Goal: Task Accomplishment & Management: Complete application form

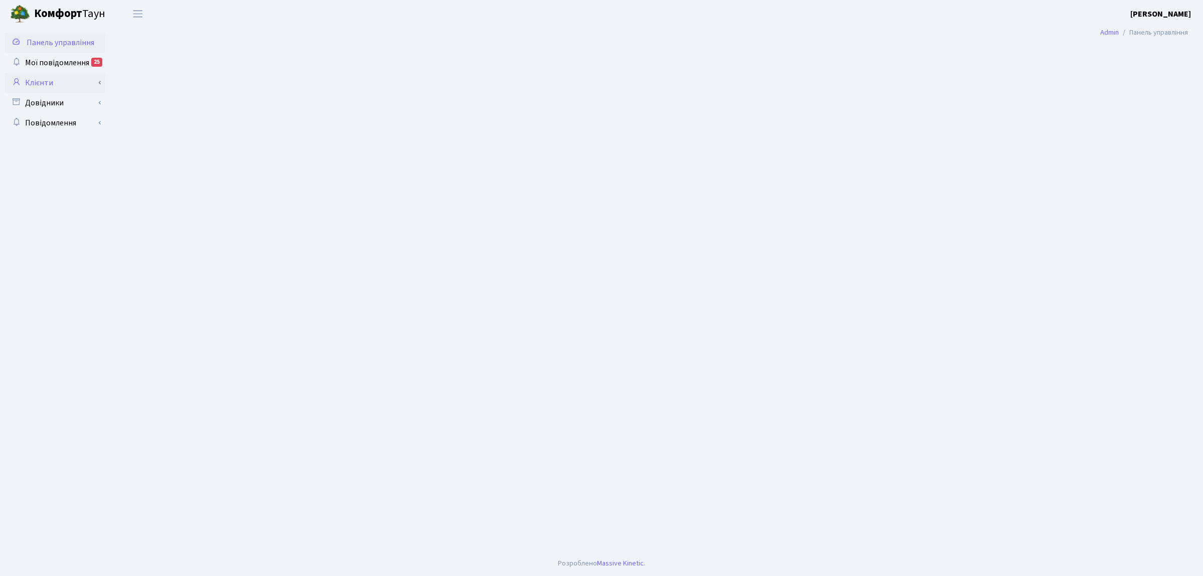
click at [39, 89] on link "Клієнти" at bounding box center [55, 83] width 100 height 20
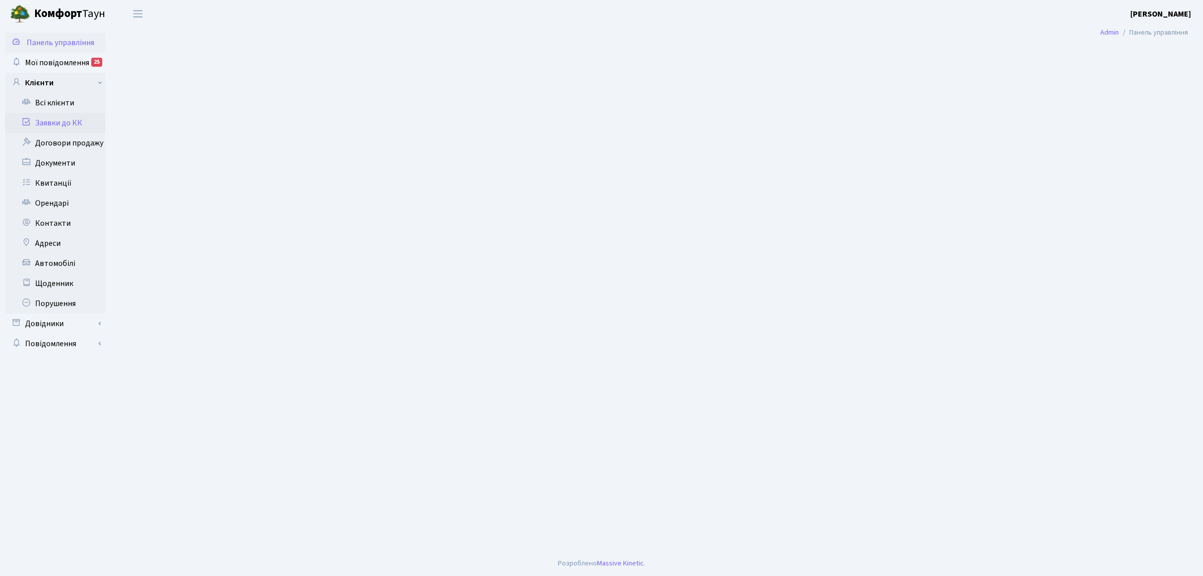
click at [74, 126] on link "Заявки до КК" at bounding box center [55, 123] width 100 height 20
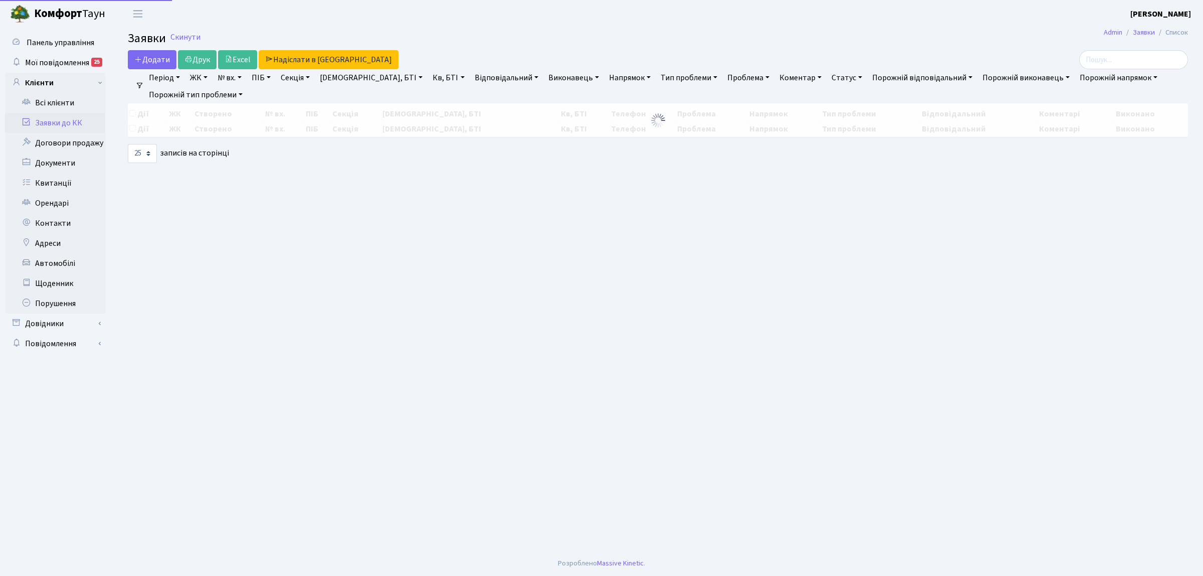
select select "25"
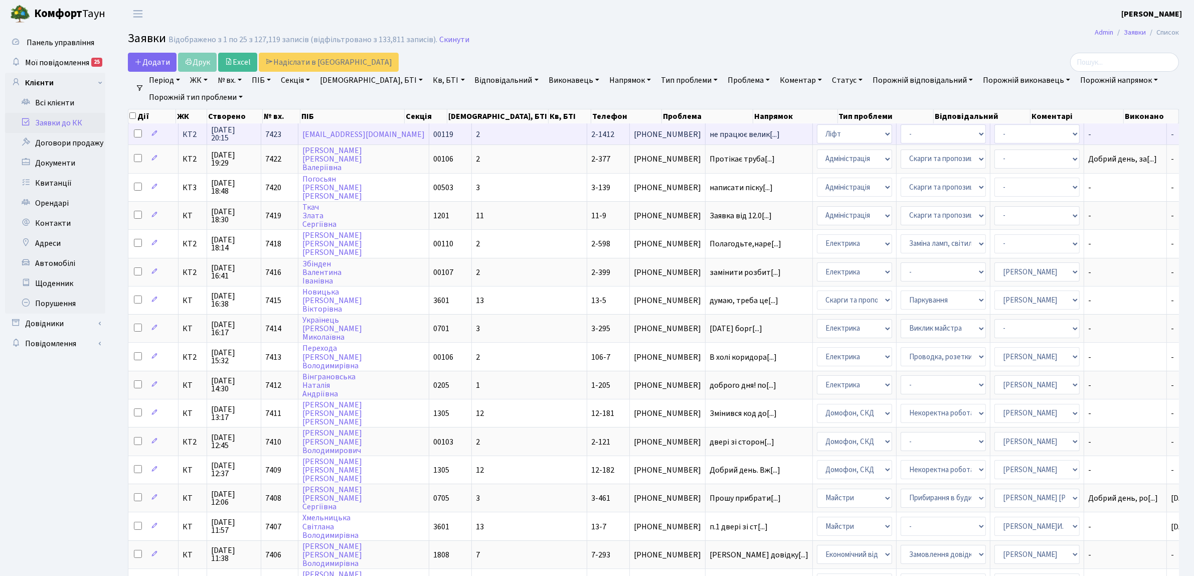
click at [189, 131] on span "КТ2" at bounding box center [193, 134] width 20 height 8
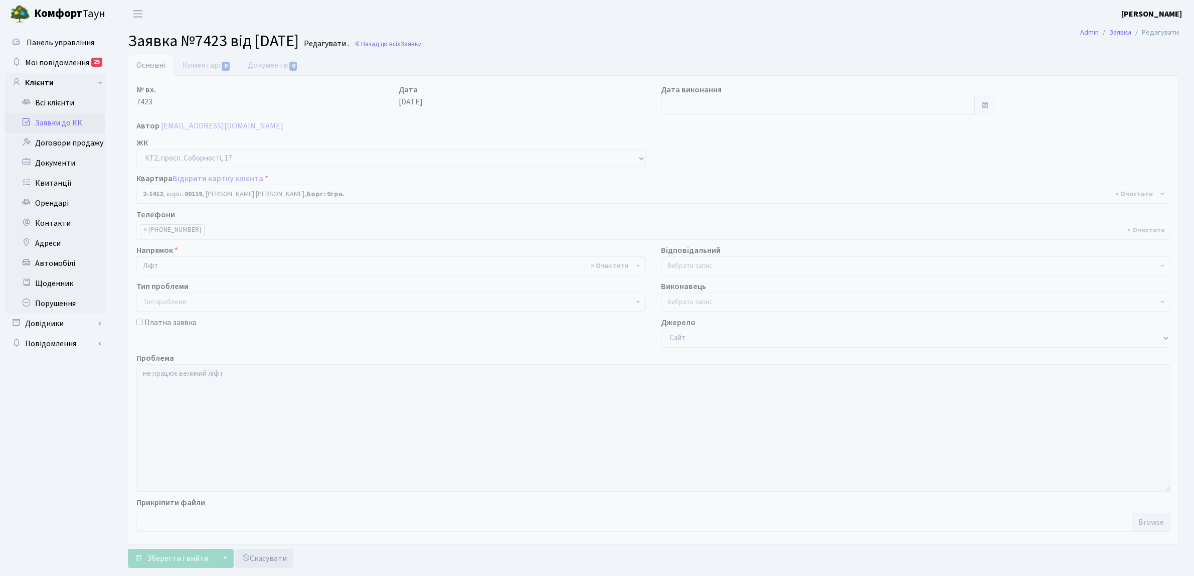
select select "13027"
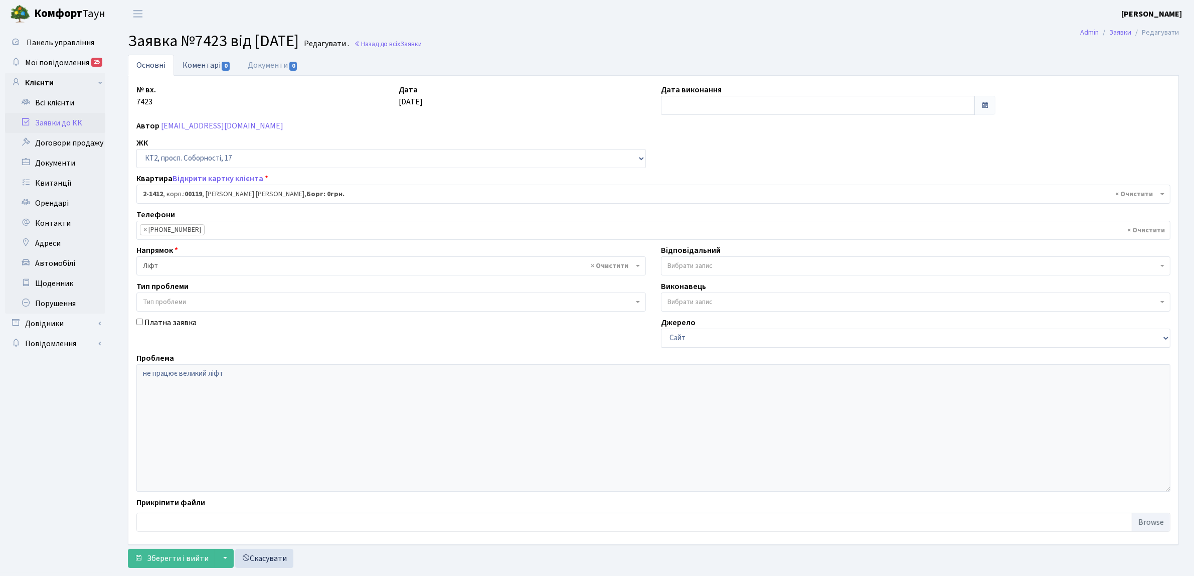
click at [205, 67] on link "Коментарі 0" at bounding box center [206, 65] width 65 height 21
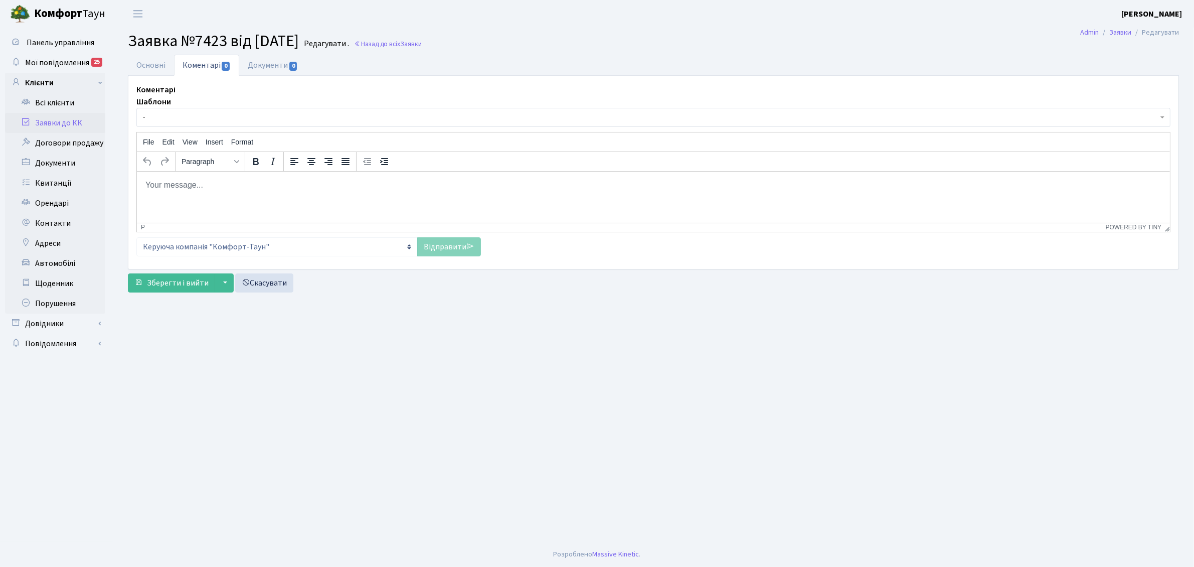
click at [214, 116] on span "-" at bounding box center [650, 117] width 1015 height 10
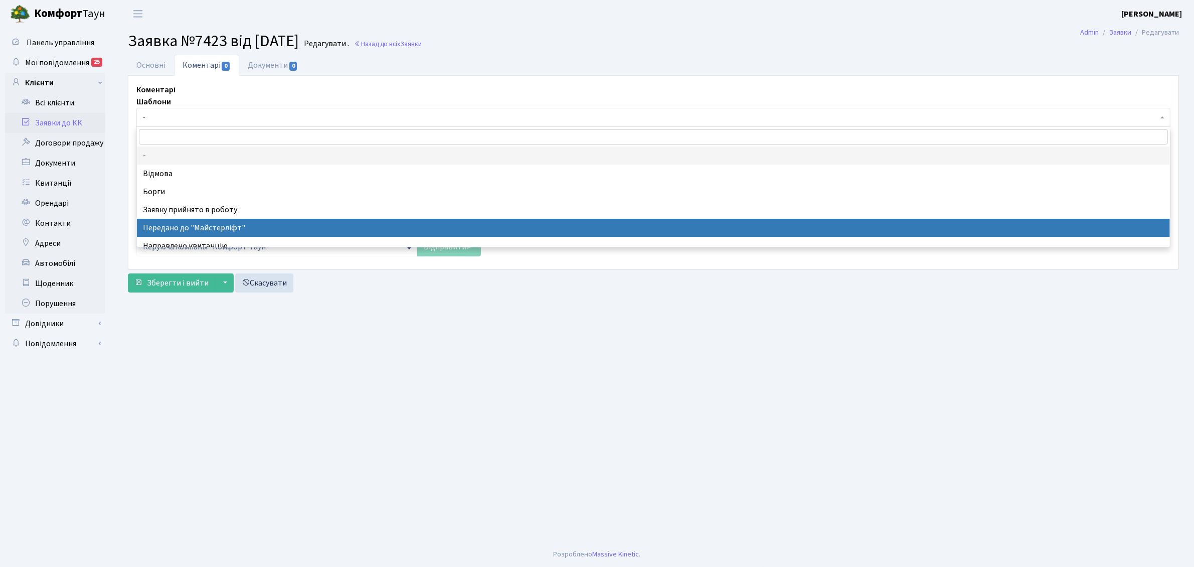
select select "9"
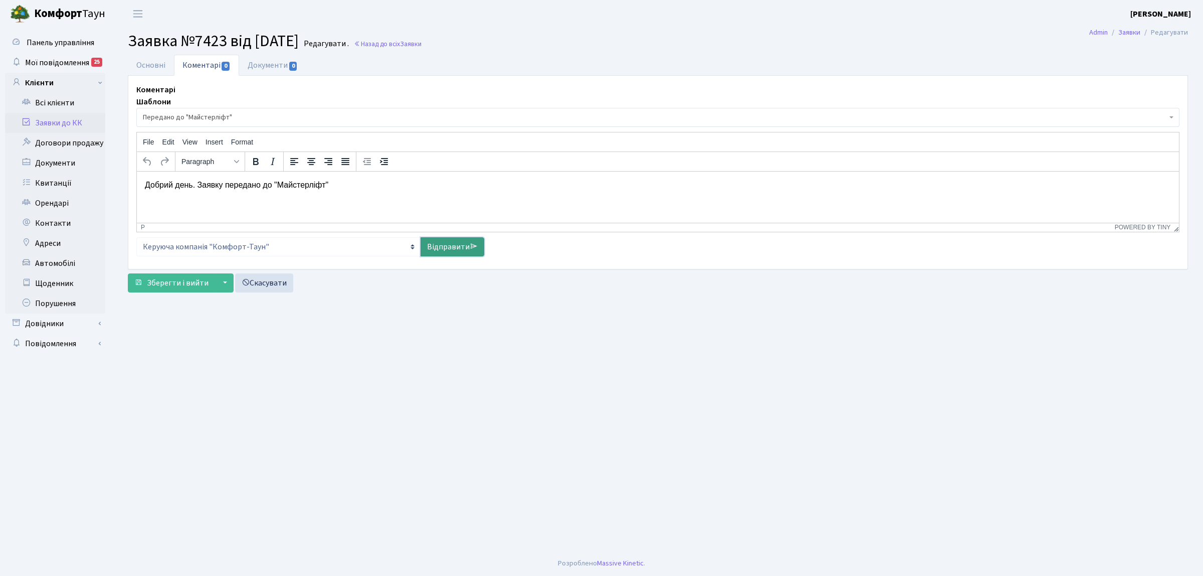
click at [433, 251] on link "Відправити" at bounding box center [453, 246] width 64 height 19
select select
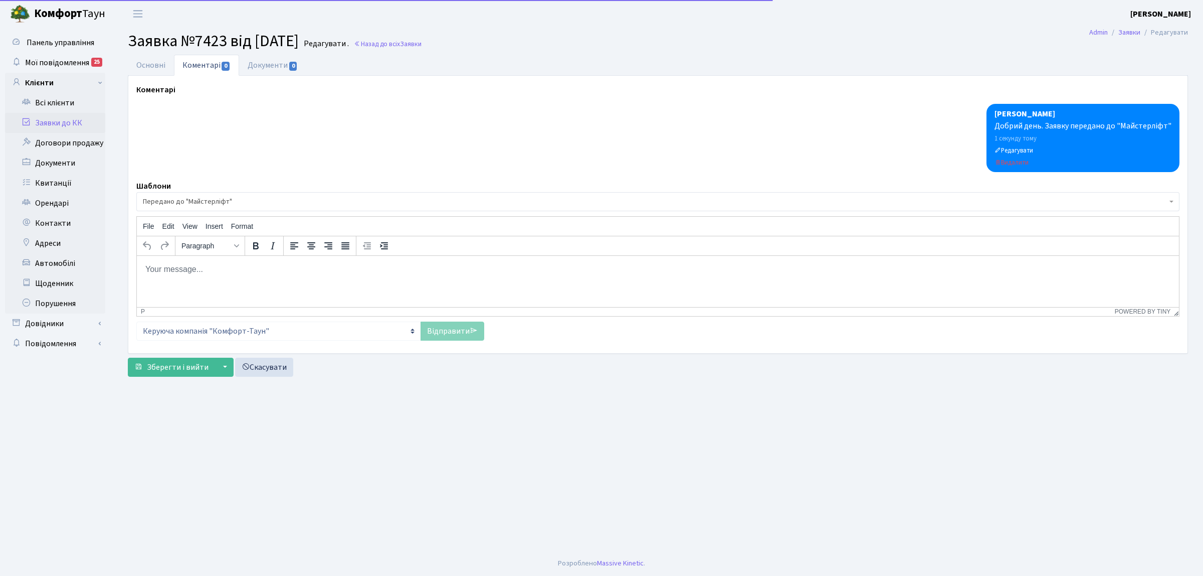
click at [58, 123] on link "Заявки до КК" at bounding box center [55, 123] width 100 height 20
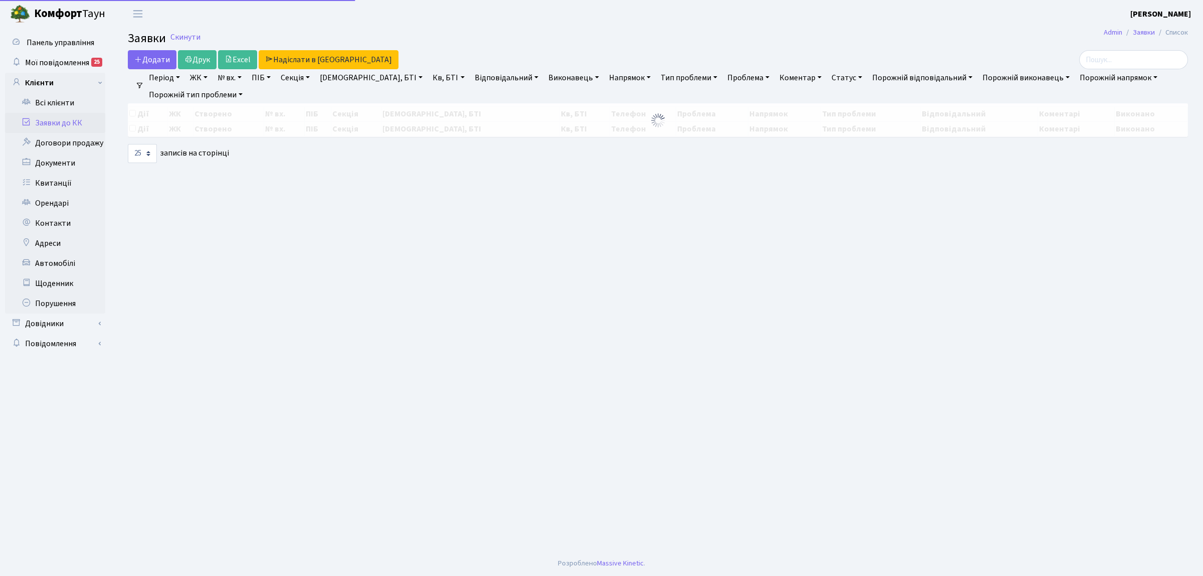
select select "25"
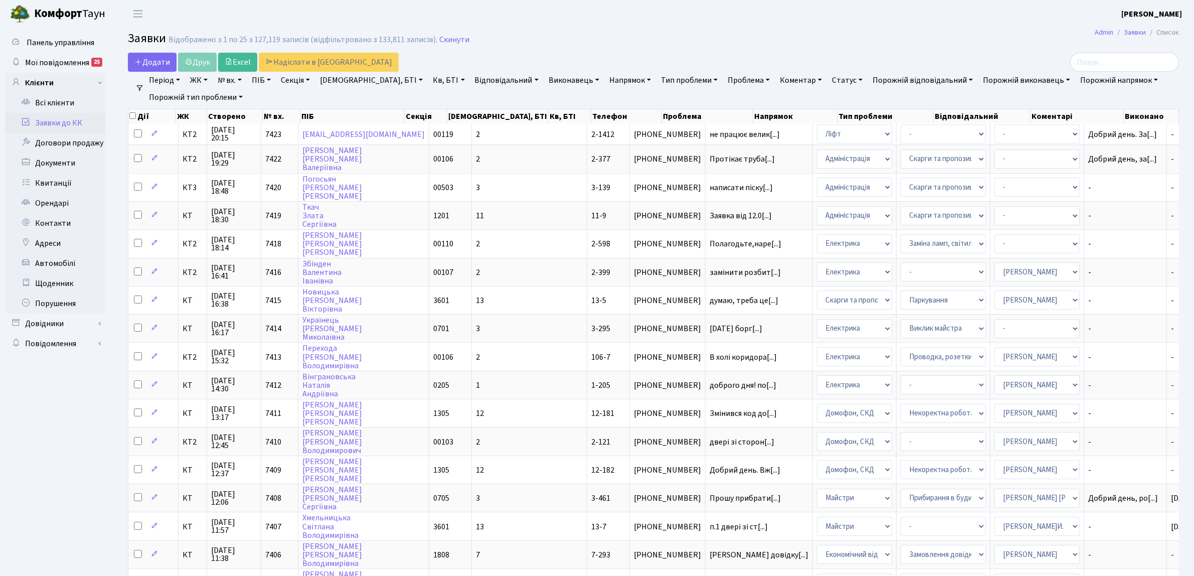
click at [152, 49] on h2 "Заявки Відображено з 1 по 25 з 127,119 записів (відфільтровано з 133,811 записі…" at bounding box center [653, 40] width 1051 height 17
click at [149, 70] on link "Додати" at bounding box center [152, 62] width 49 height 19
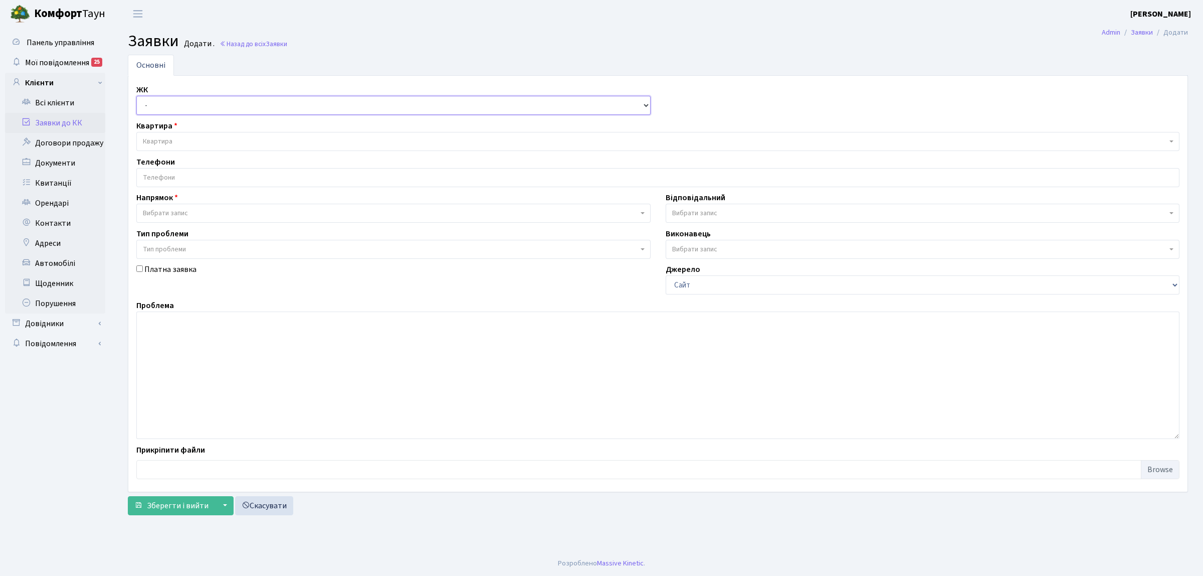
click at [158, 106] on select "- КТ, вул. Регенераторна, 4 КТ2, просп. Соборності, 17 КТ3, вул. Березнева, 16 …" at bounding box center [393, 105] width 514 height 19
select select "271"
click at [136, 96] on select "- КТ, вул. Регенераторна, 4 КТ2, просп. Соборності, 17 КТ3, вул. Березнева, 16 …" at bounding box center [393, 105] width 514 height 19
select select
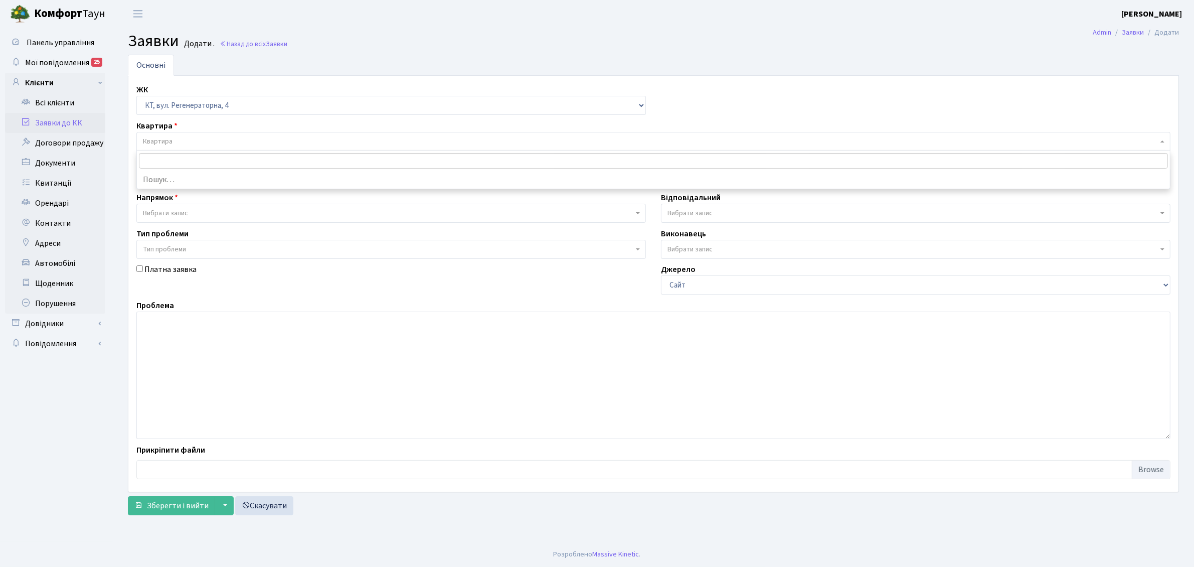
click at [166, 138] on span "Квартира" at bounding box center [158, 141] width 30 height 10
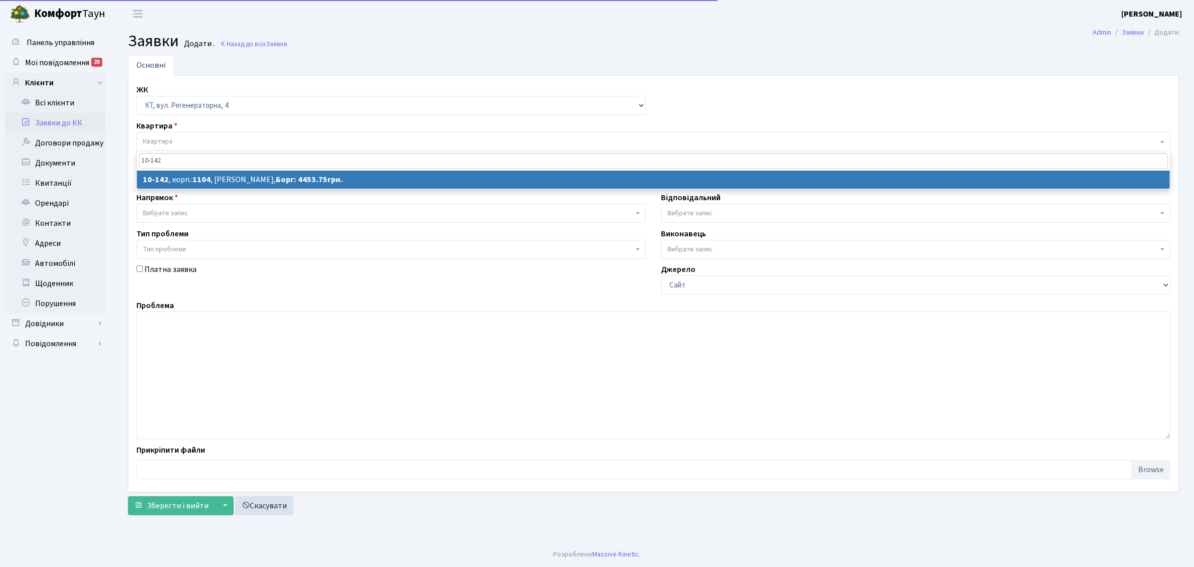
type input "10-142"
select select
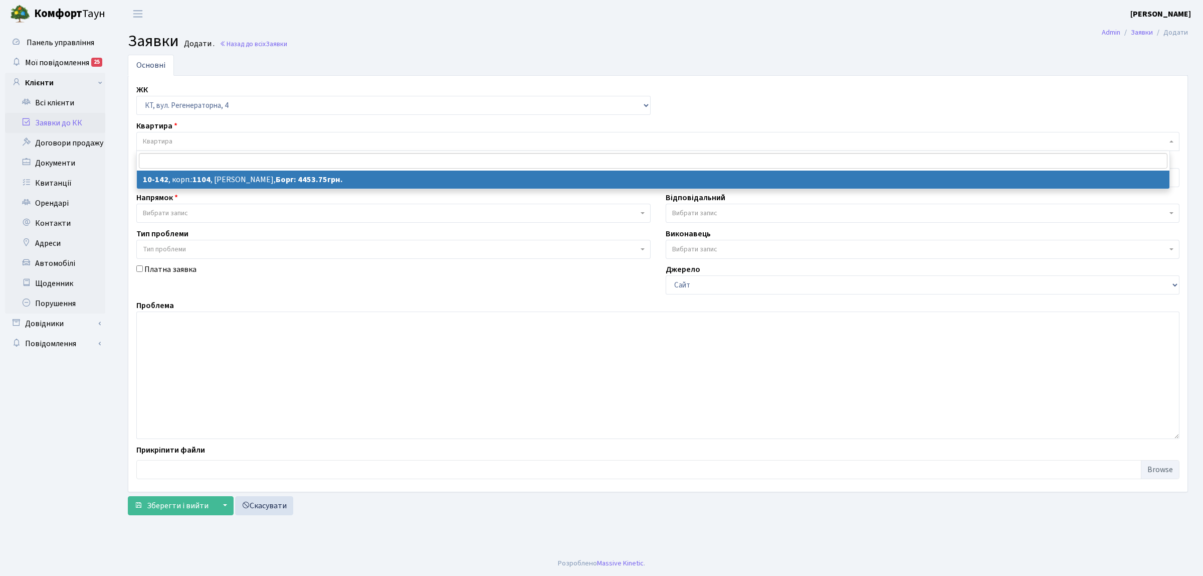
select select "6711"
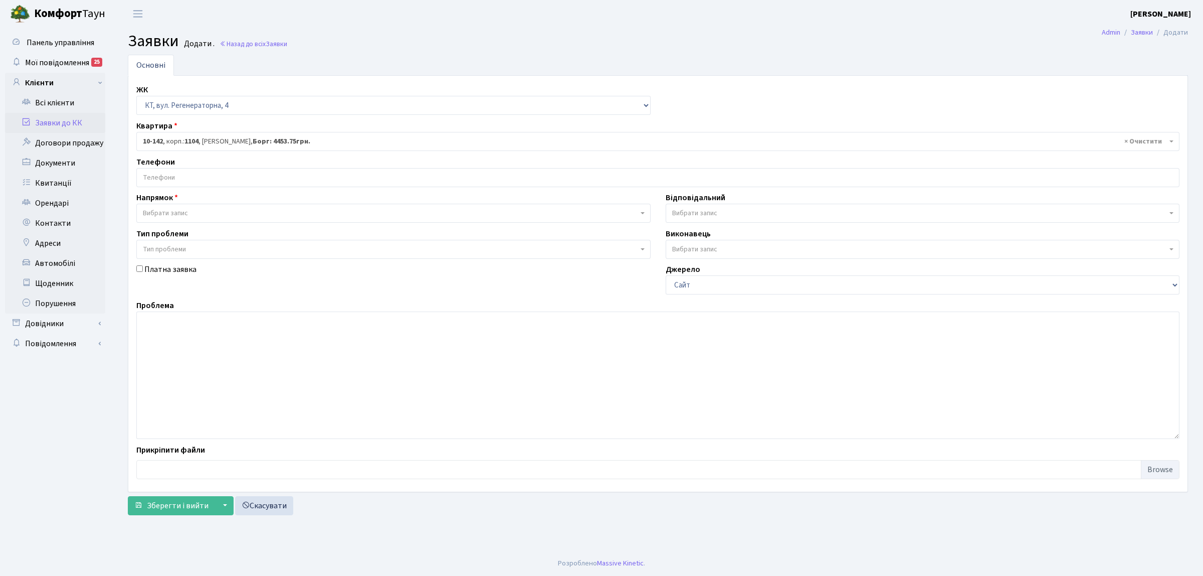
click at [181, 178] on input "search" at bounding box center [658, 177] width 1042 height 18
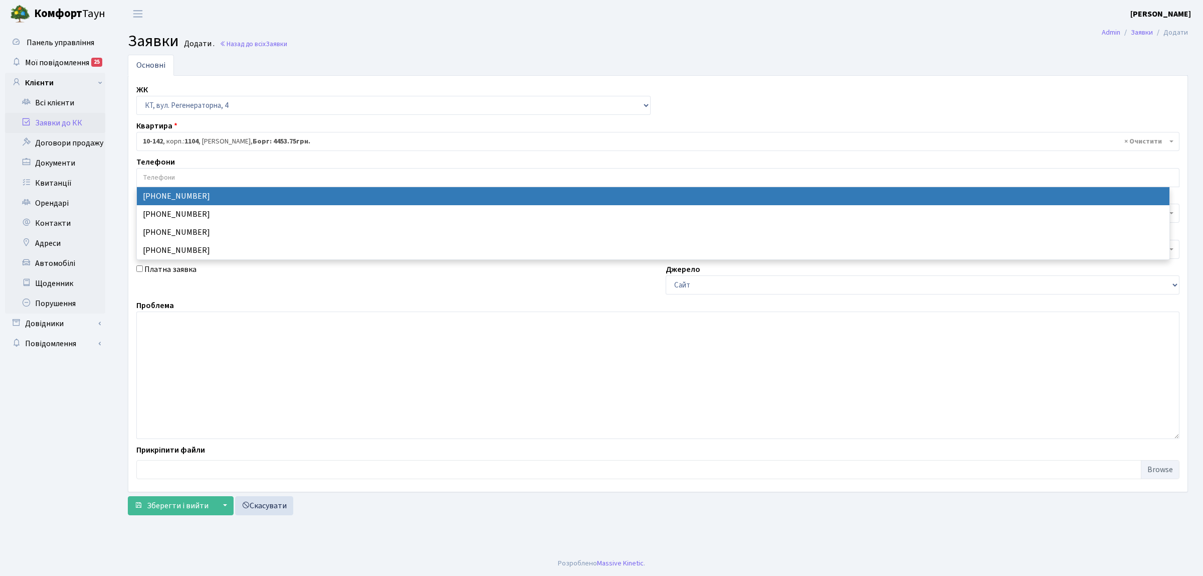
select select "81893"
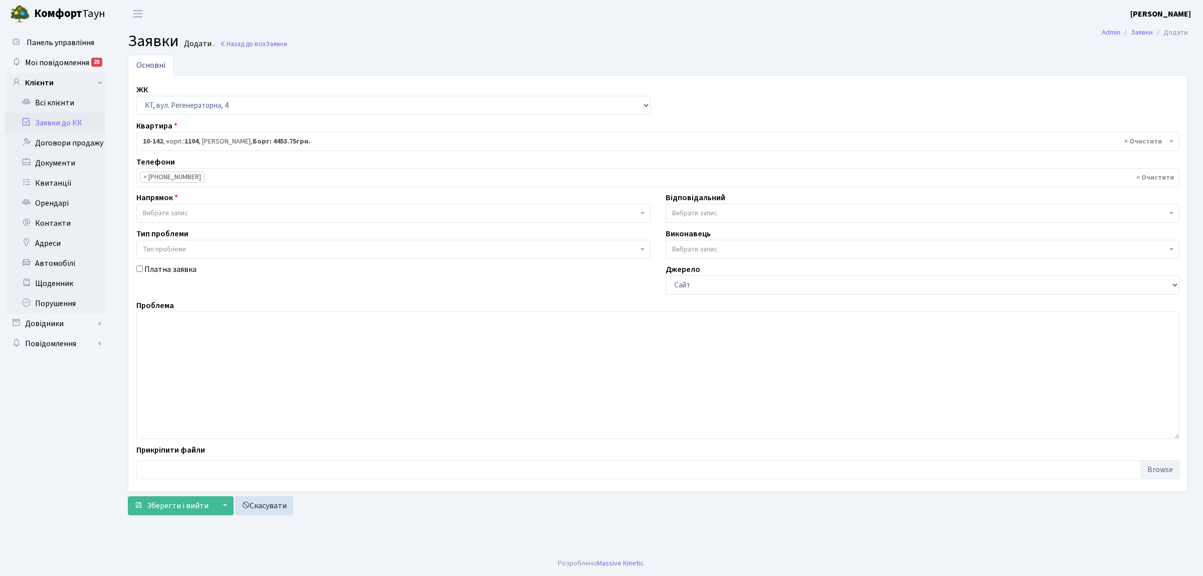
click at [178, 206] on span "Вибрати запис" at bounding box center [393, 213] width 514 height 19
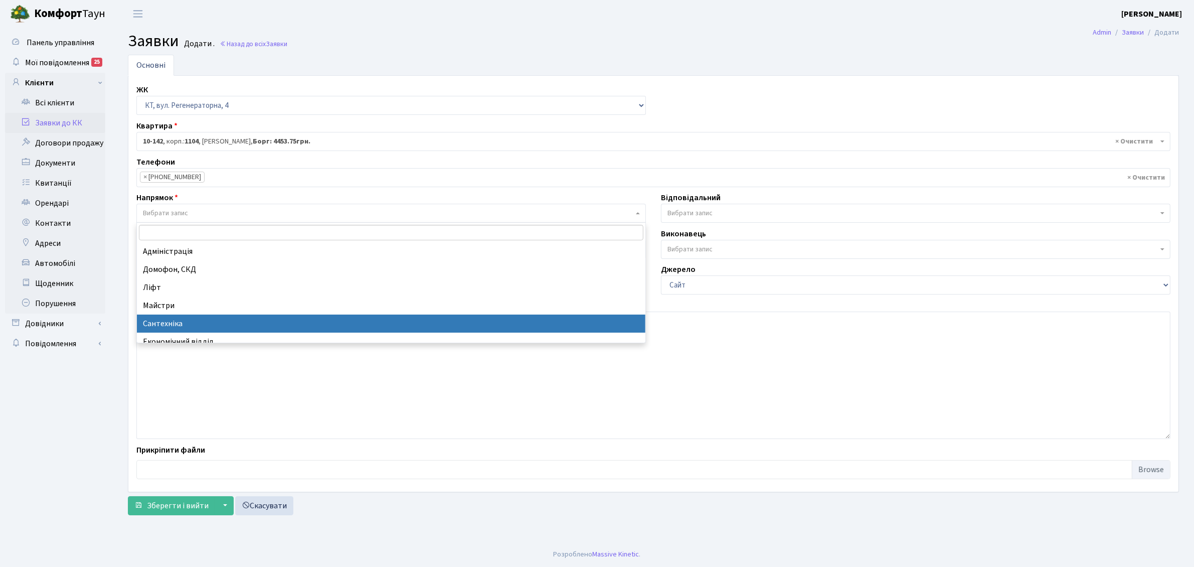
select select "2"
select select
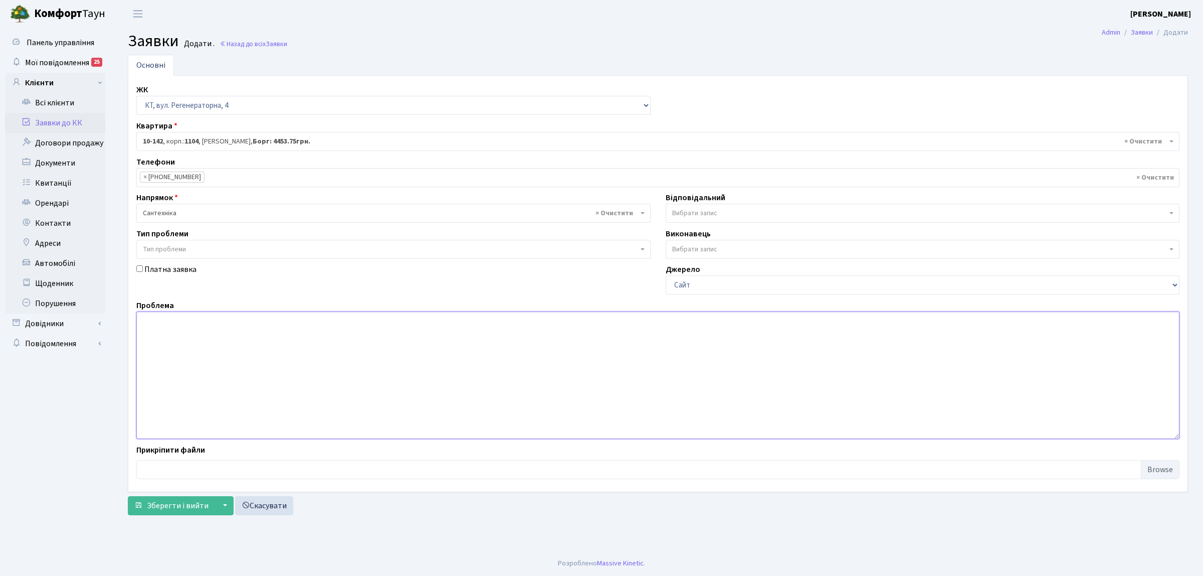
click at [202, 351] on textarea at bounding box center [657, 374] width 1043 height 127
type textarea "п.7 тече вода з люка каналізації"
click at [775, 218] on span "Вибрати запис" at bounding box center [919, 213] width 495 height 10
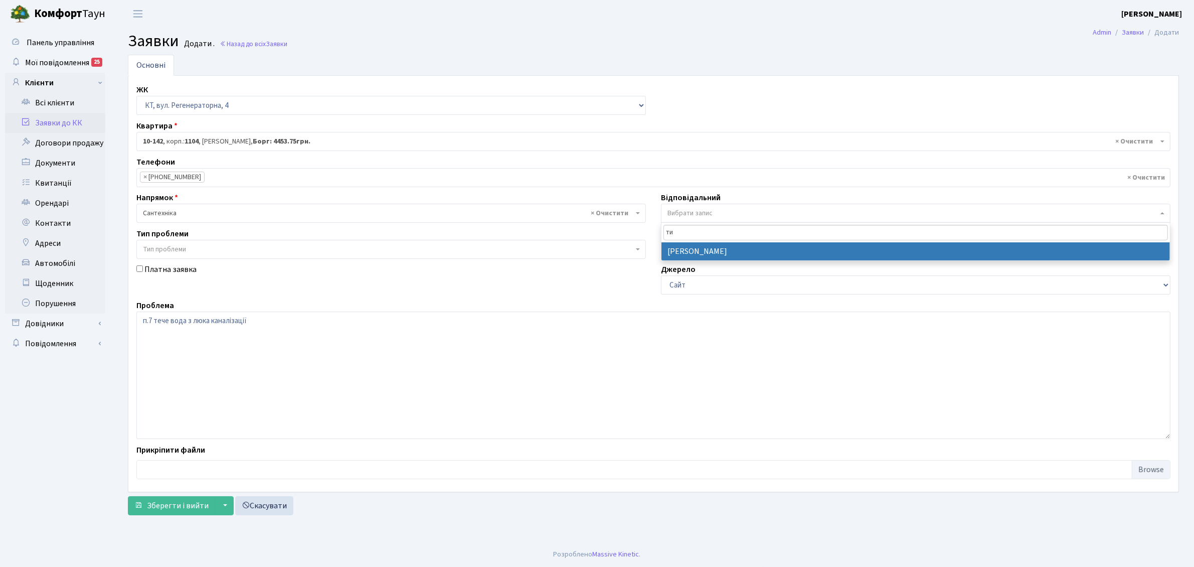
type input "ти"
select select "67"
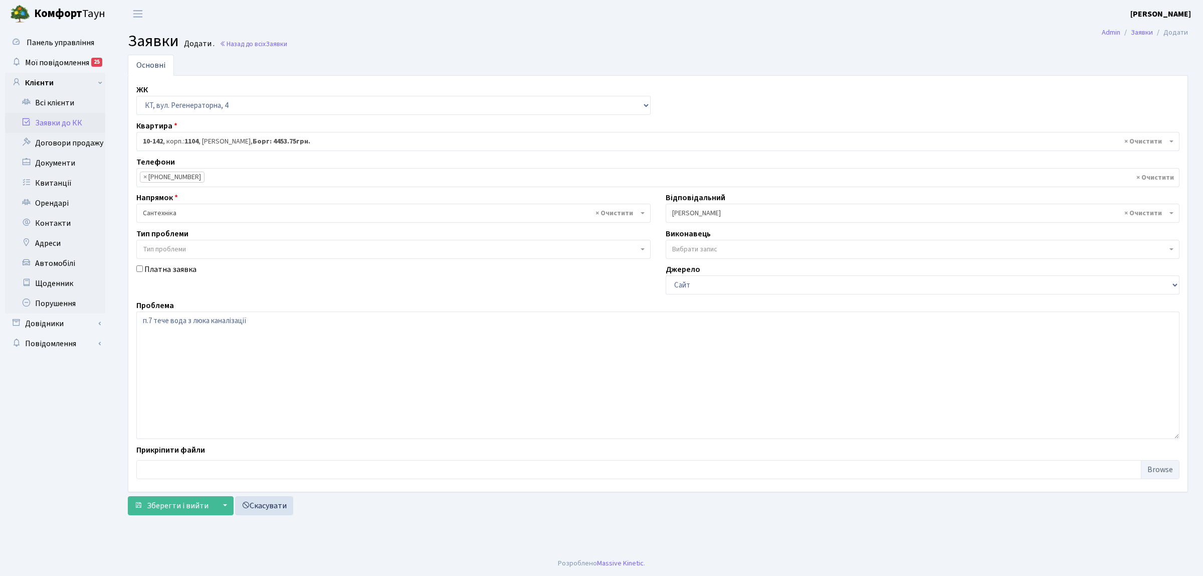
click at [178, 517] on div "Основні ЖК - КТ, вул. Регенераторна, 4 КТ2, просп. Соборності, 17 КТ3, вул. Бер…" at bounding box center [658, 287] width 1076 height 465
click at [179, 511] on span "Зберегти і вийти" at bounding box center [178, 505] width 62 height 11
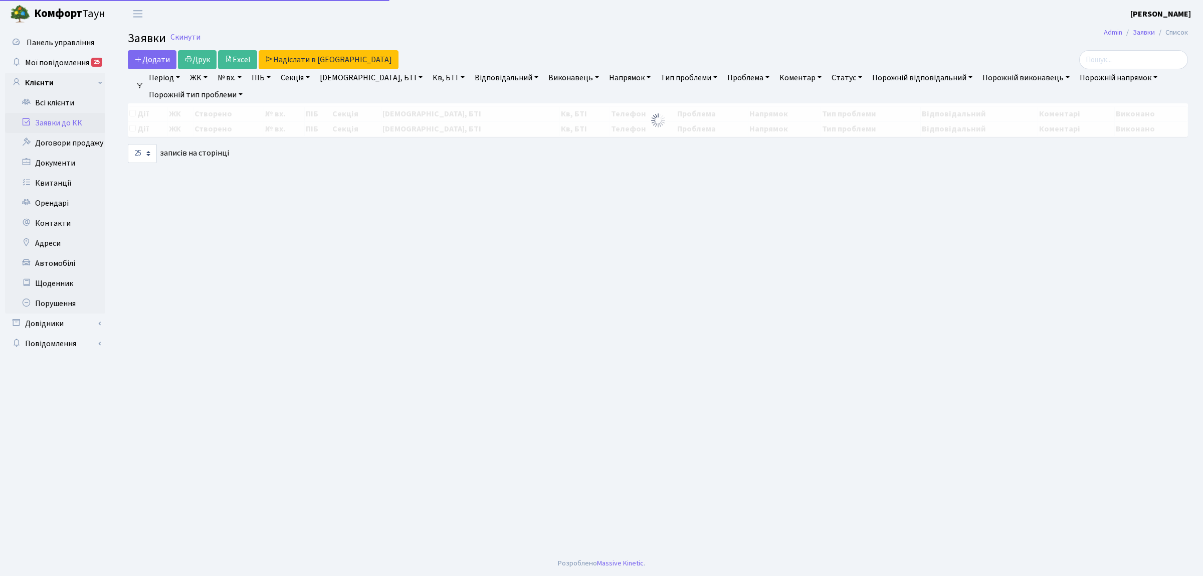
select select "25"
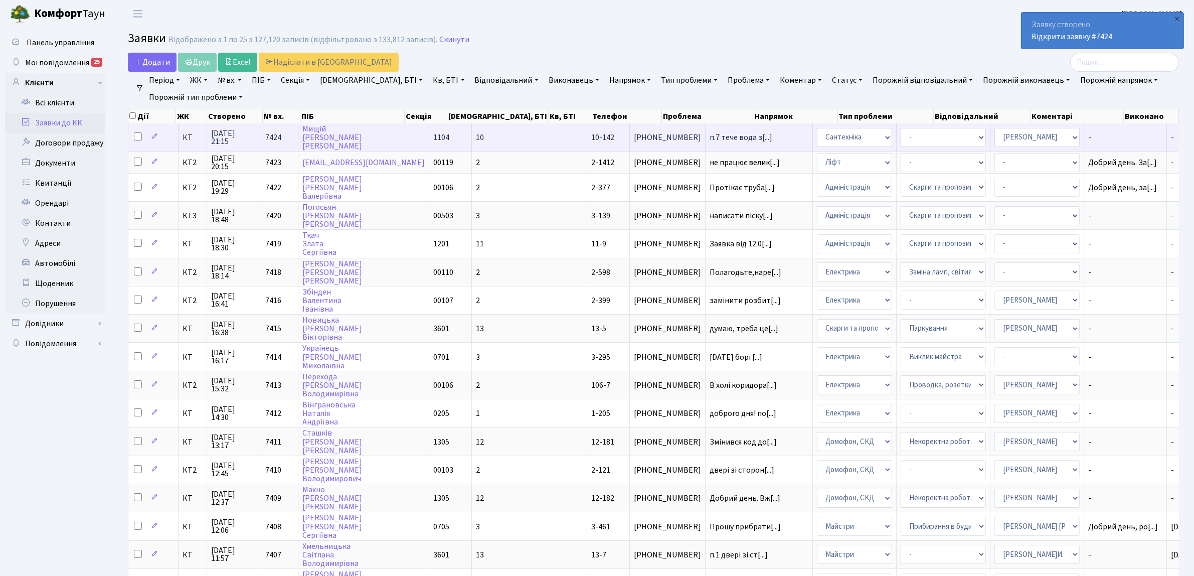
click at [184, 138] on span "КТ" at bounding box center [193, 137] width 20 height 8
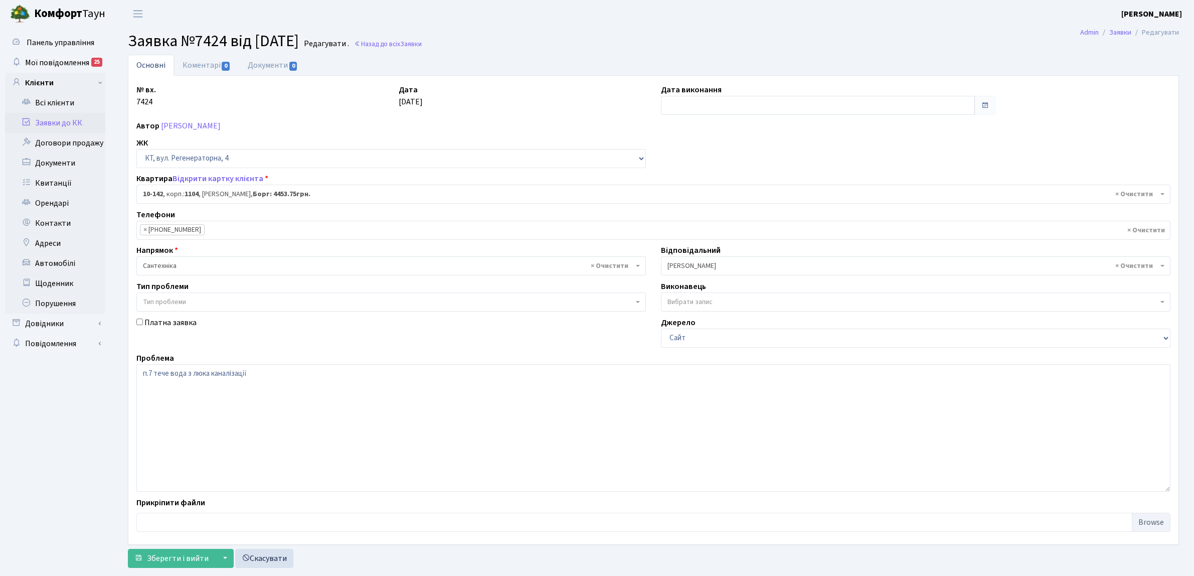
select select "6711"
click at [197, 66] on link "Коментарі 0" at bounding box center [206, 65] width 65 height 21
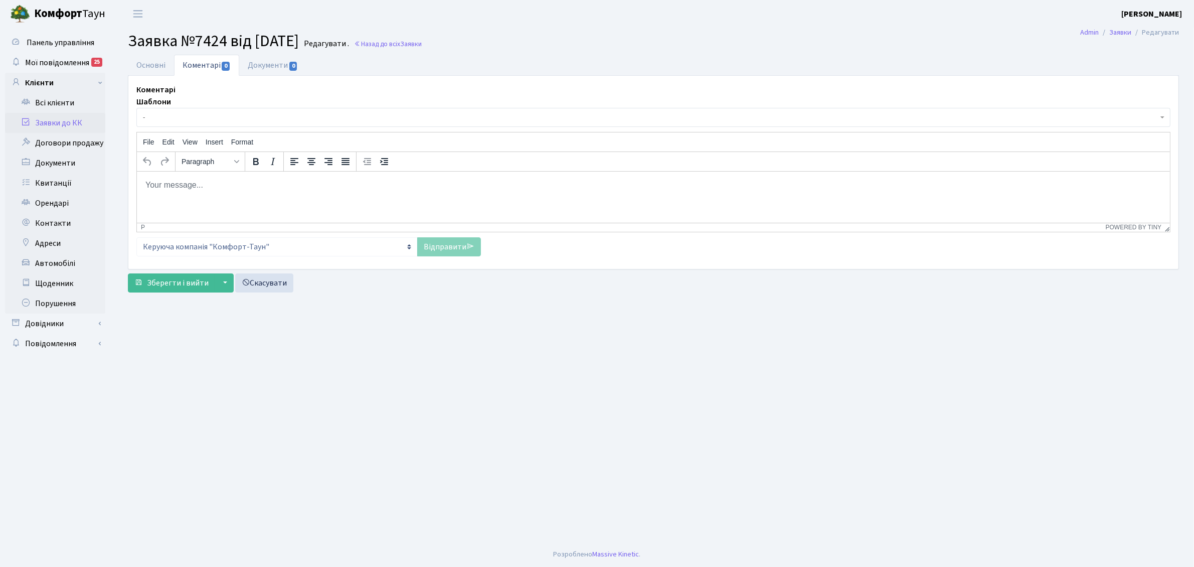
click at [202, 121] on span "-" at bounding box center [650, 117] width 1015 height 10
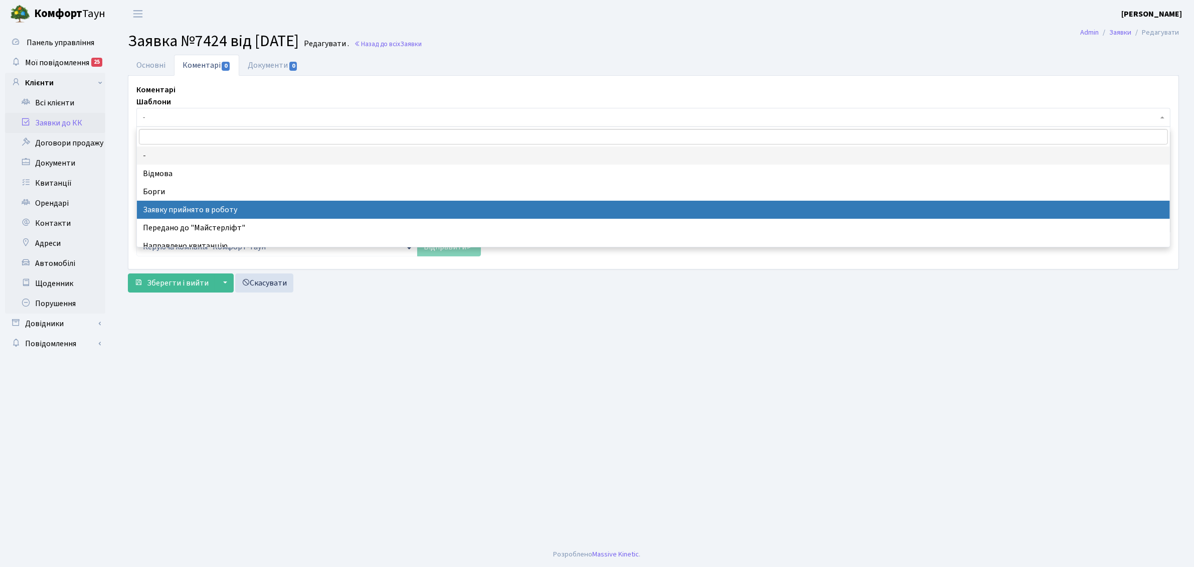
select select "7"
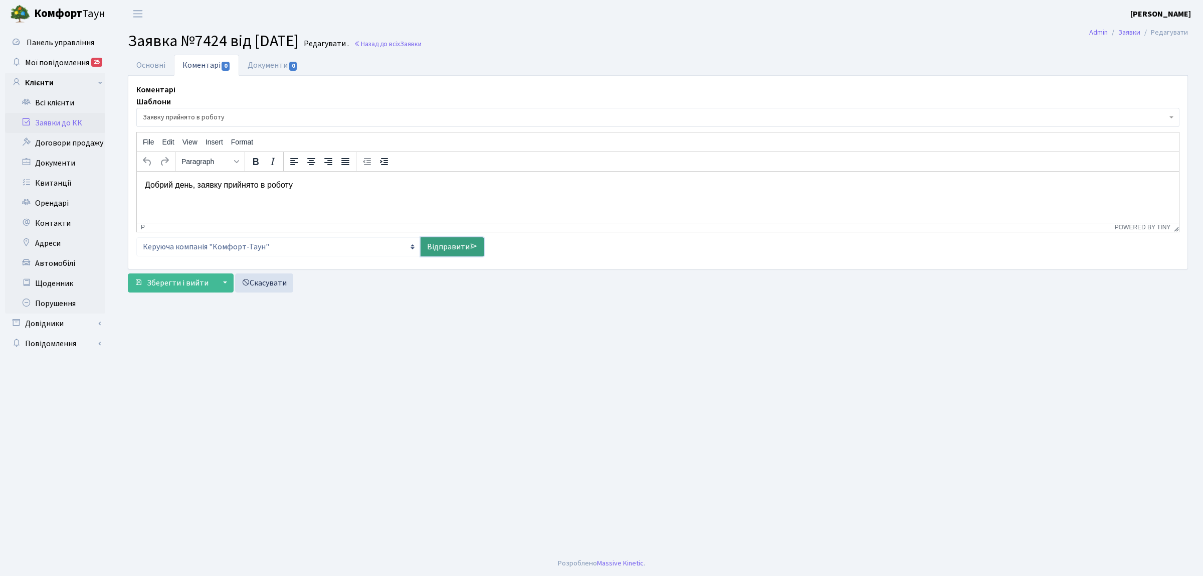
click at [456, 250] on link "Відправити" at bounding box center [453, 246] width 64 height 19
select select
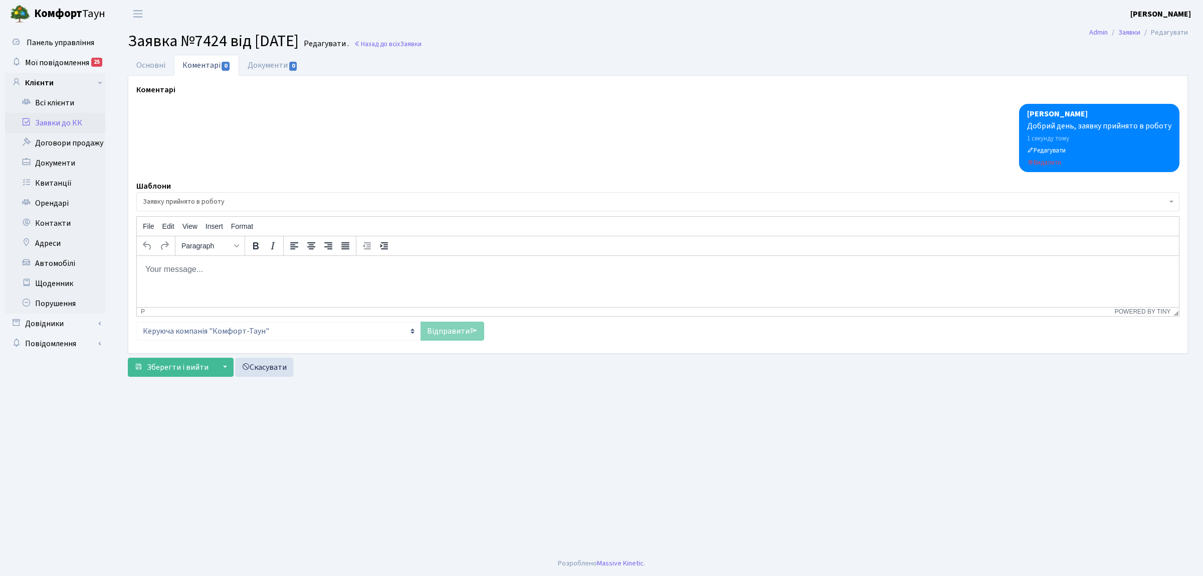
click at [86, 124] on link "Заявки до КК" at bounding box center [55, 123] width 100 height 20
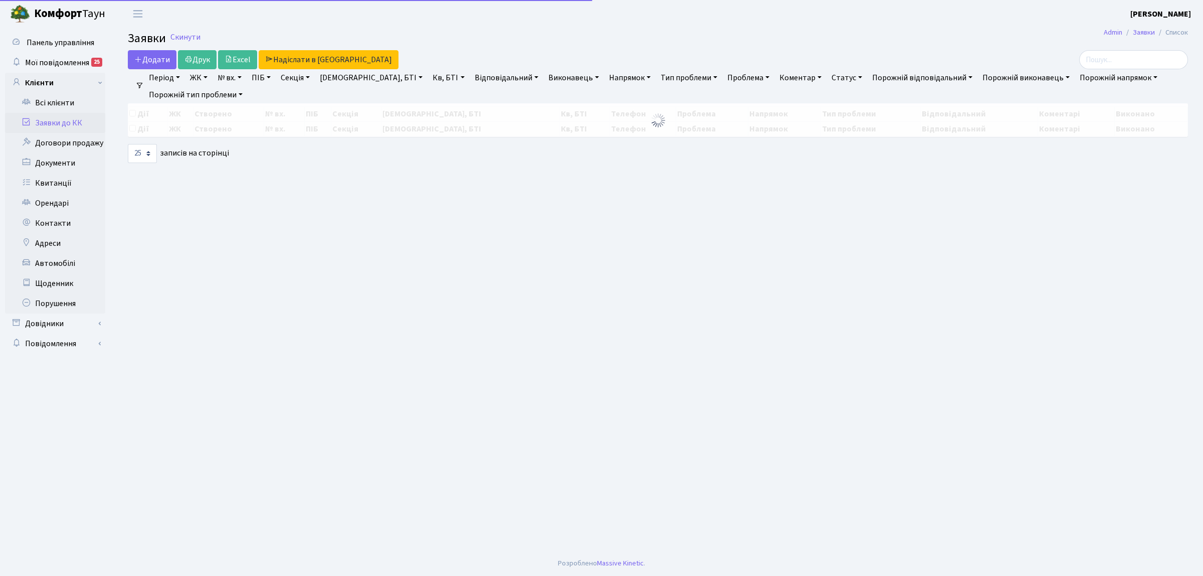
select select "25"
